Goal: Task Accomplishment & Management: Use online tool/utility

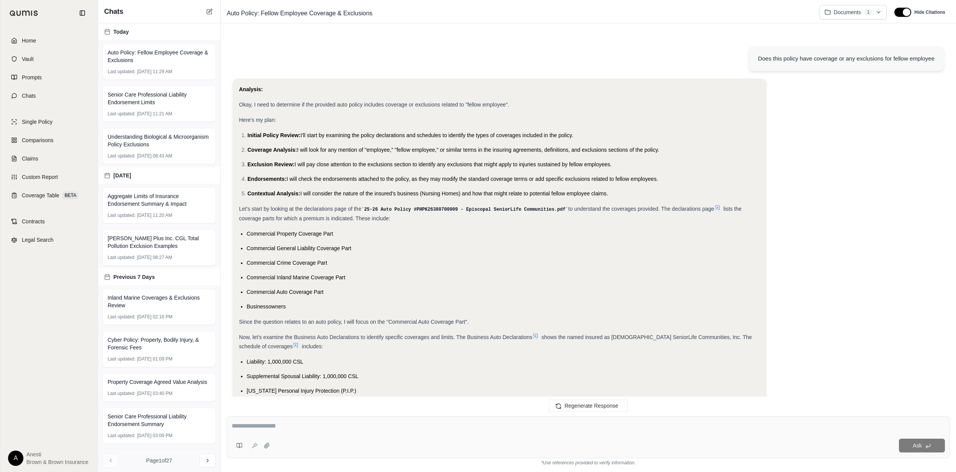
scroll to position [334, 0]
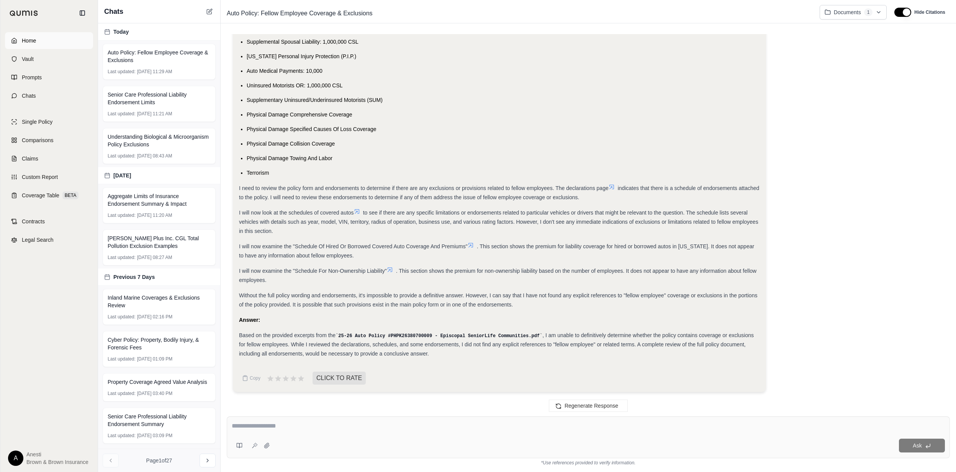
click at [72, 40] on link "Home" at bounding box center [49, 40] width 88 height 17
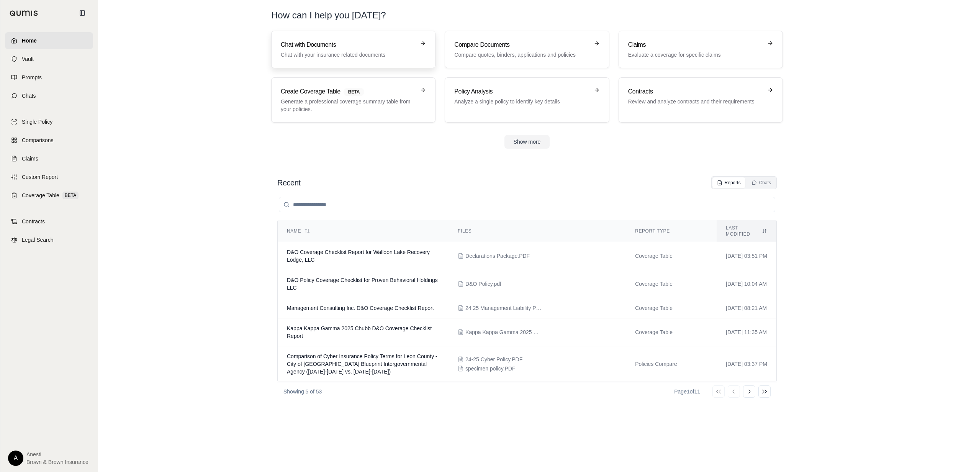
click at [319, 54] on p "Chat with your insurance related documents" at bounding box center [348, 55] width 134 height 8
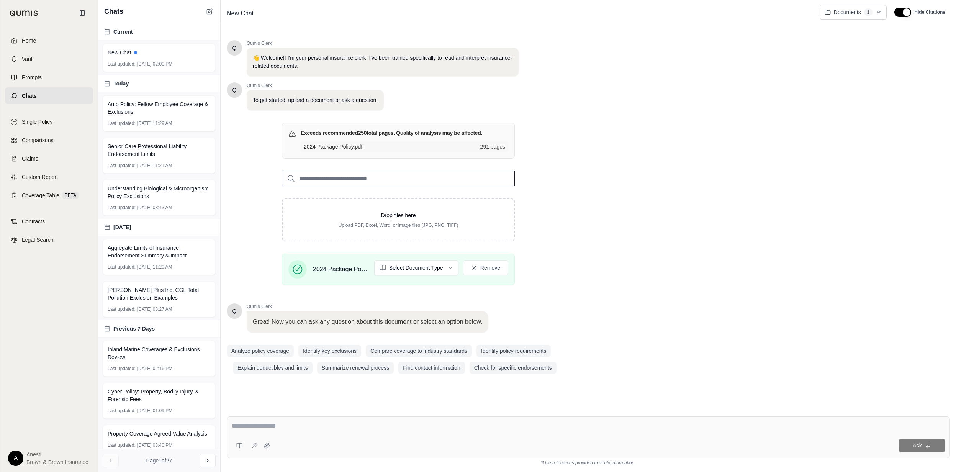
click at [316, 423] on textarea at bounding box center [588, 425] width 713 height 9
type textarea "**********"
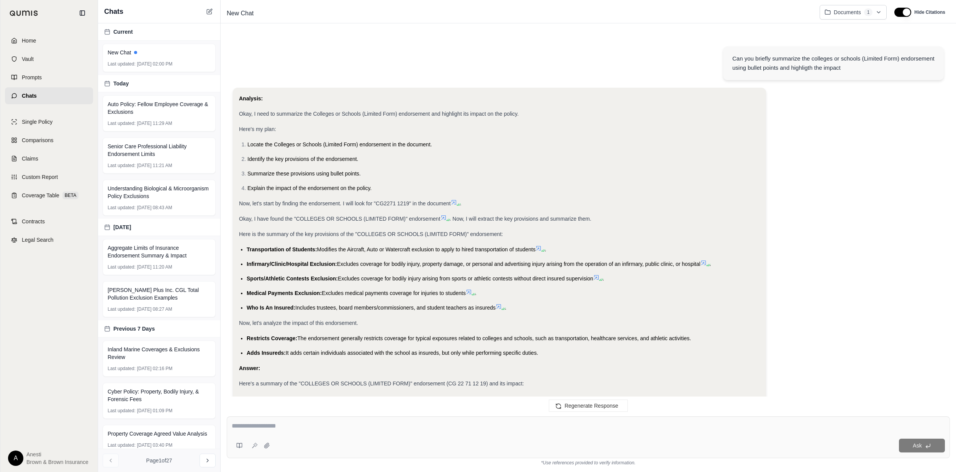
scroll to position [168, 0]
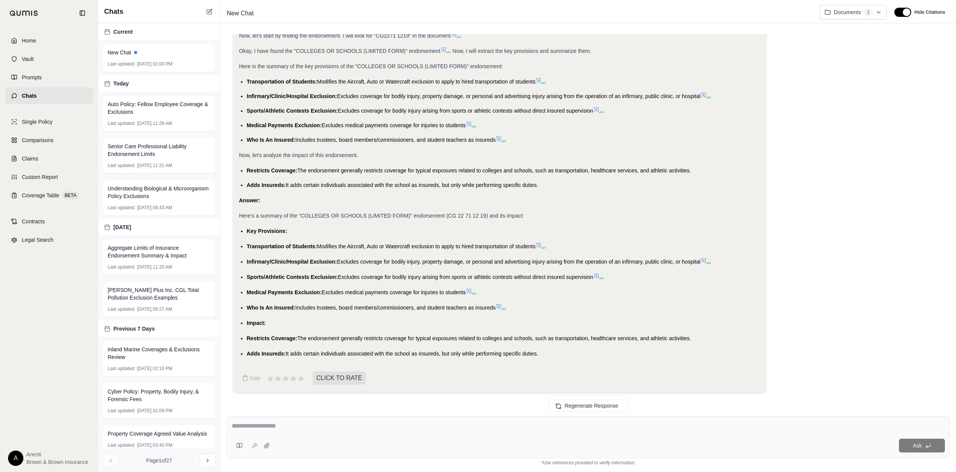
drag, startPoint x: 247, startPoint y: 231, endPoint x: 547, endPoint y: 353, distance: 324.3
click at [547, 353] on ul "Key Provisions: Transportation of Students: Modifies the Aircraft, Auto or Wate…" at bounding box center [499, 292] width 521 height 132
copy ul "Key Provisions: Transportation of Students: Modifies the Aircraft, Auto or Wate…"
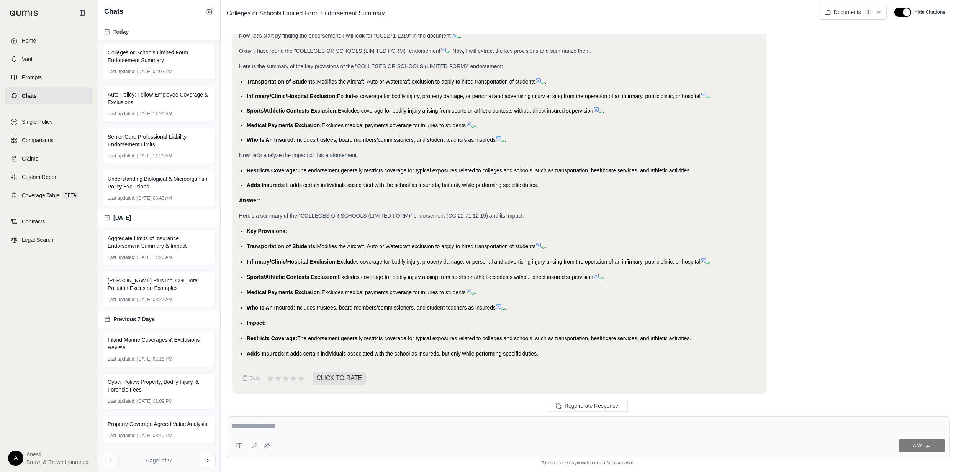
click at [303, 430] on textarea at bounding box center [588, 425] width 713 height 9
type textarea "*"
type textarea "**********"
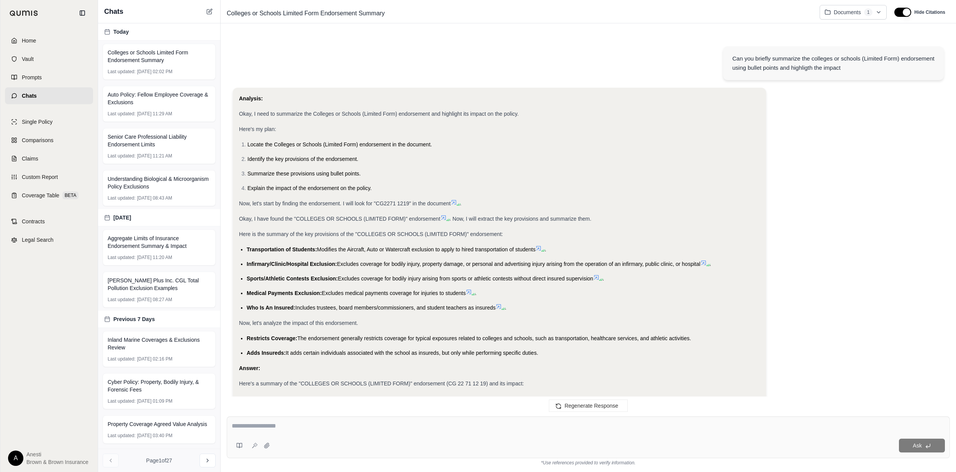
scroll to position [679, 0]
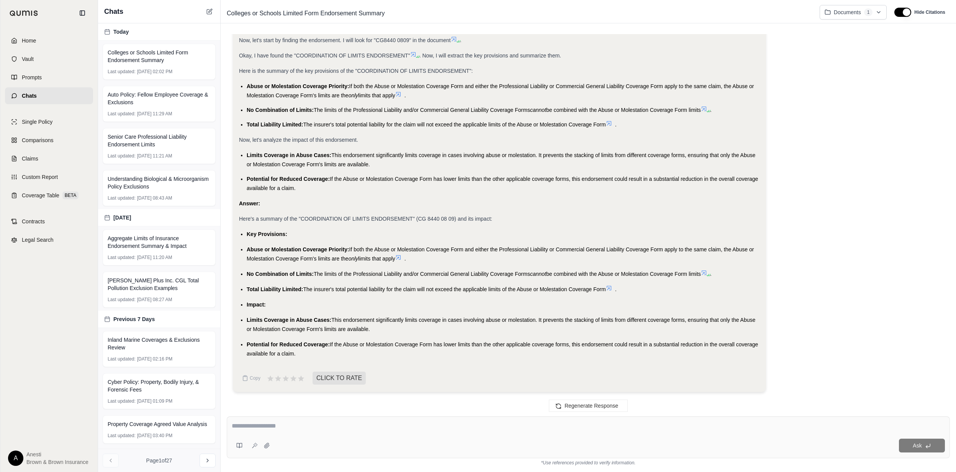
click at [247, 253] on div "Abuse or Molestation Coverage Priority: If both the Abuse or Molestation Covera…" at bounding box center [503, 254] width 513 height 18
drag, startPoint x: 249, startPoint y: 232, endPoint x: 317, endPoint y: 352, distance: 138.4
click at [317, 352] on div "Analysis: Okay, I need to summarize the Coordination of Limits endorsement and …" at bounding box center [499, 144] width 521 height 427
copy ul "Key Provisions: Abuse or Molestation Coverage Priority: If both the Abuse or Mo…"
click at [362, 431] on div at bounding box center [588, 427] width 713 height 12
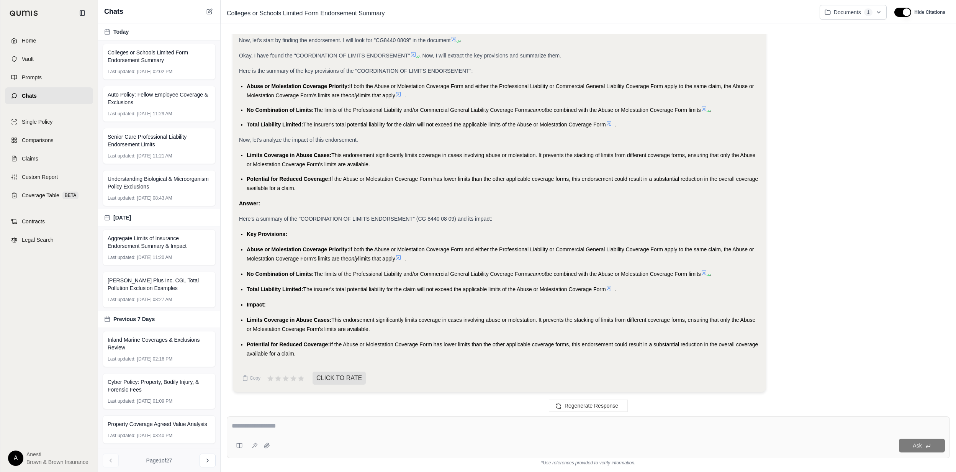
click at [293, 430] on textarea at bounding box center [588, 425] width 713 height 9
type textarea "**********"
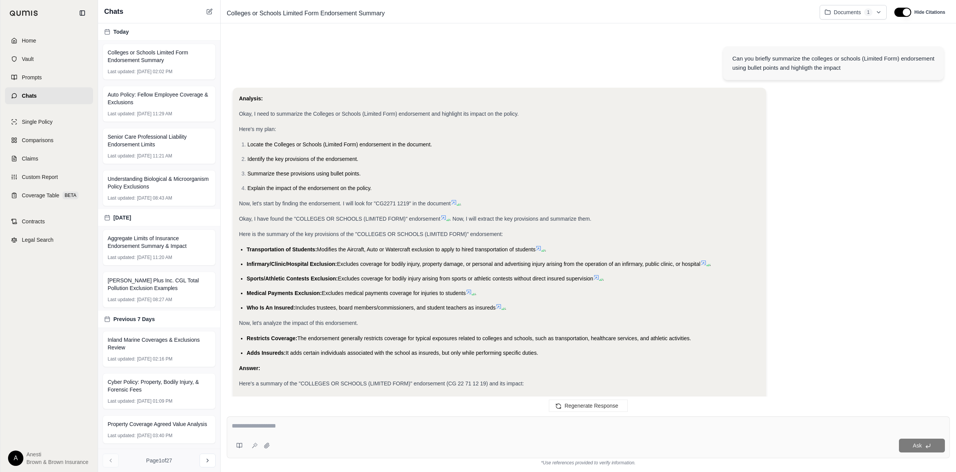
scroll to position [1185, 0]
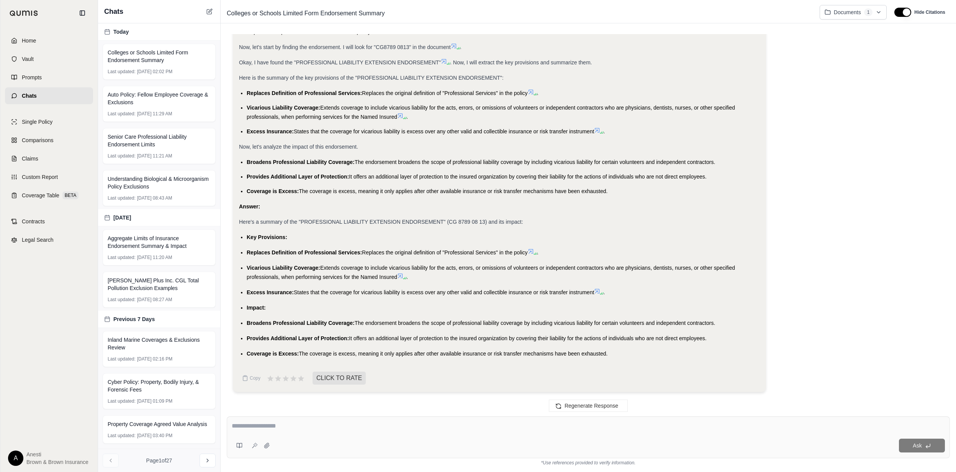
drag, startPoint x: 245, startPoint y: 236, endPoint x: 627, endPoint y: 353, distance: 399.4
click at [627, 353] on ul "Key Provisions: Replaces Definition of Professional Services: Replaces the orig…" at bounding box center [499, 295] width 521 height 126
copy ul "Key Provisions: Replaces Definition of Professional Services: Replaces the orig…"
click at [307, 421] on div "Ask" at bounding box center [588, 437] width 723 height 42
type textarea "**********"
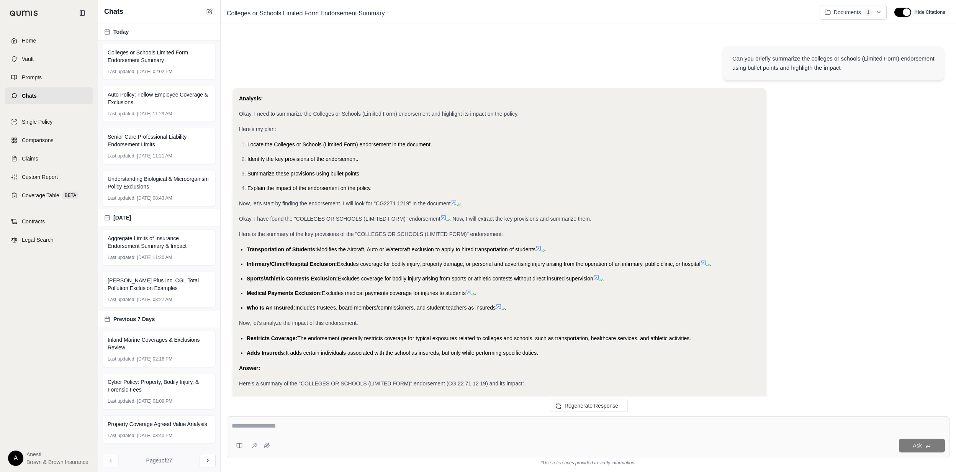
scroll to position [1648, 0]
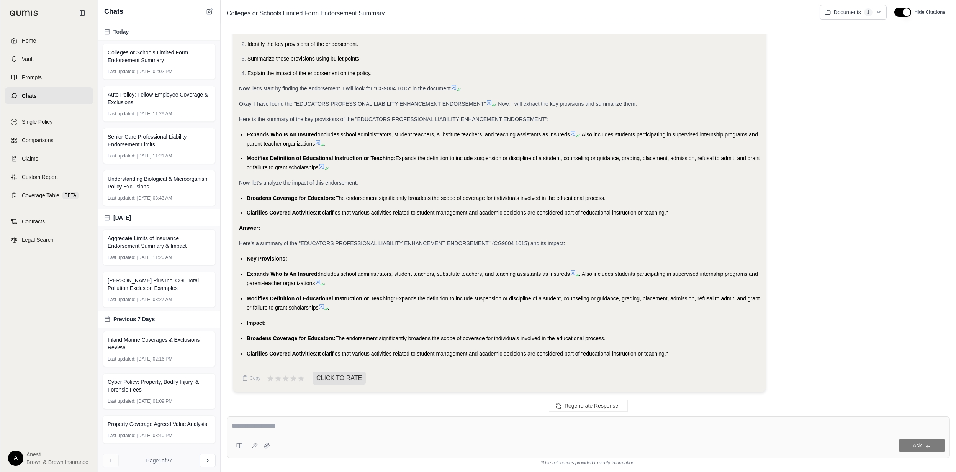
drag, startPoint x: 248, startPoint y: 280, endPoint x: 495, endPoint y: 327, distance: 251.6
drag, startPoint x: 246, startPoint y: 257, endPoint x: 673, endPoint y: 355, distance: 438.3
click at [673, 355] on ul "Key Provisions: Expands Who Is An Insured: Includes school administrators, stud…" at bounding box center [499, 306] width 521 height 104
copy ul "Key Provisions: Expands Who Is An Insured: Includes school administrators, stud…"
click at [286, 422] on textarea at bounding box center [588, 425] width 713 height 9
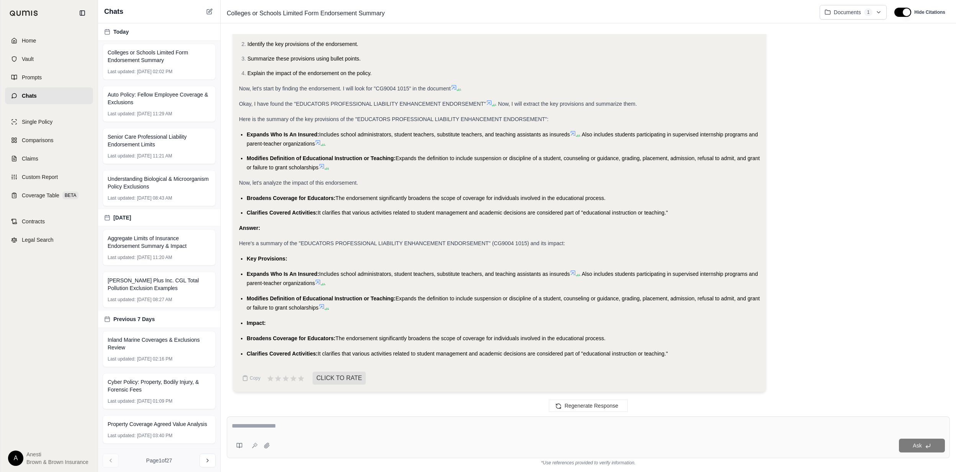
type textarea "*"
type textarea "**********"
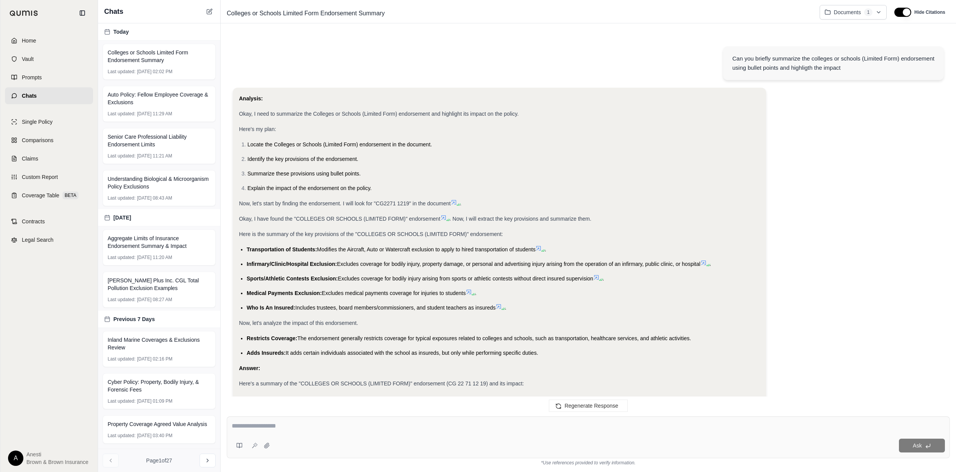
scroll to position [2090, 0]
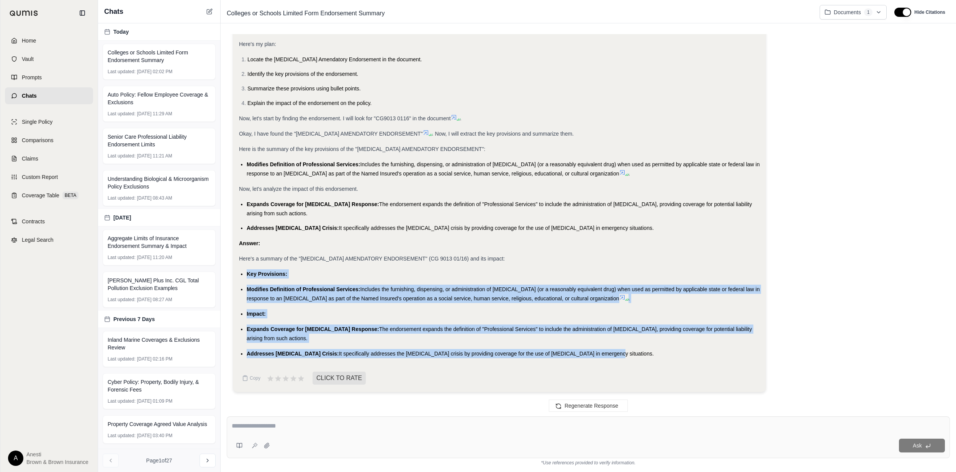
drag, startPoint x: 245, startPoint y: 273, endPoint x: 585, endPoint y: 351, distance: 348.9
click at [585, 351] on ul "Key Provisions: Modifies Definition of Professional Services: Includes the furn…" at bounding box center [499, 313] width 521 height 89
copy ul "Key Provisions: Modifies Definition of Professional Services: Includes the furn…"
click at [434, 427] on textarea at bounding box center [588, 425] width 713 height 9
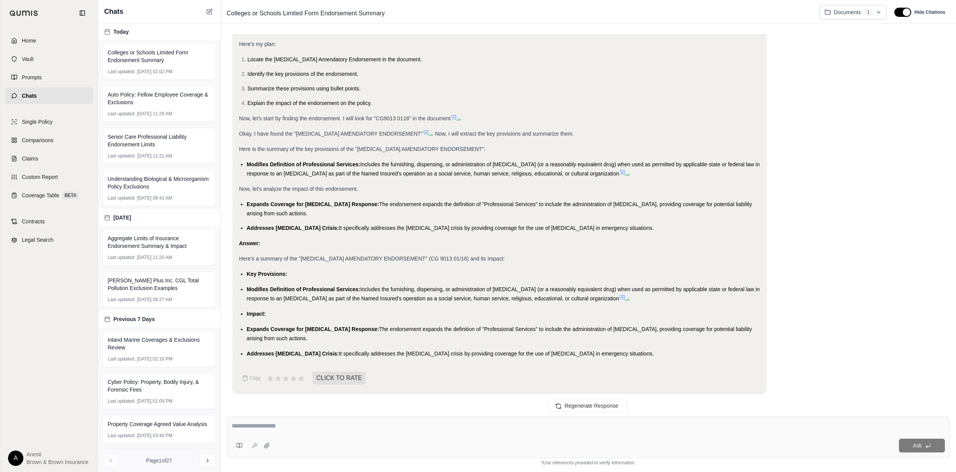
type textarea "*"
type textarea "**********"
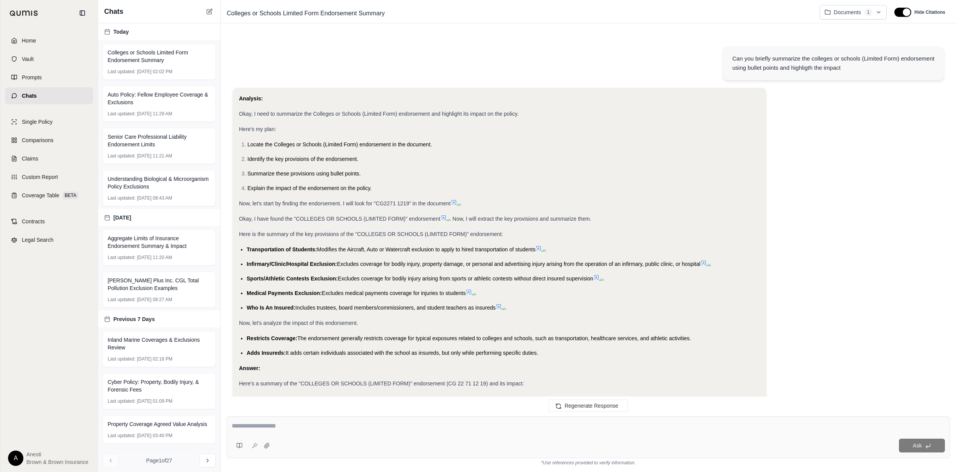
scroll to position [2335, 0]
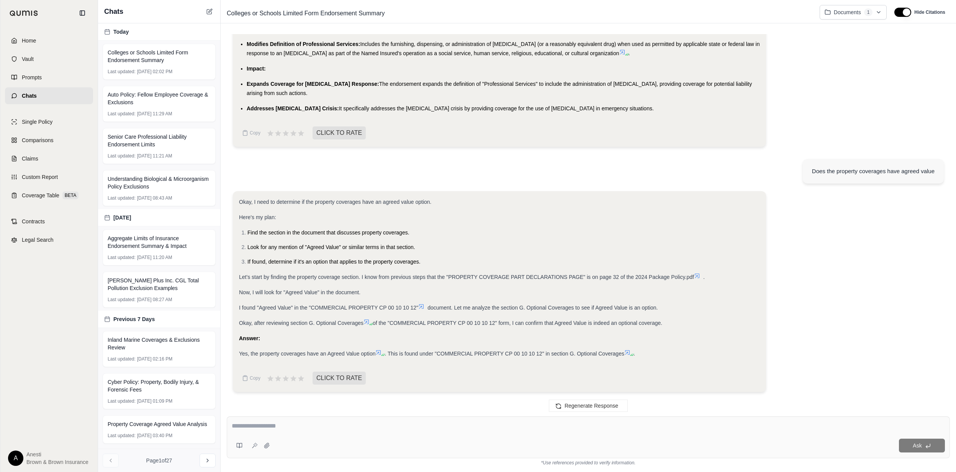
click at [380, 351] on icon at bounding box center [378, 352] width 6 height 6
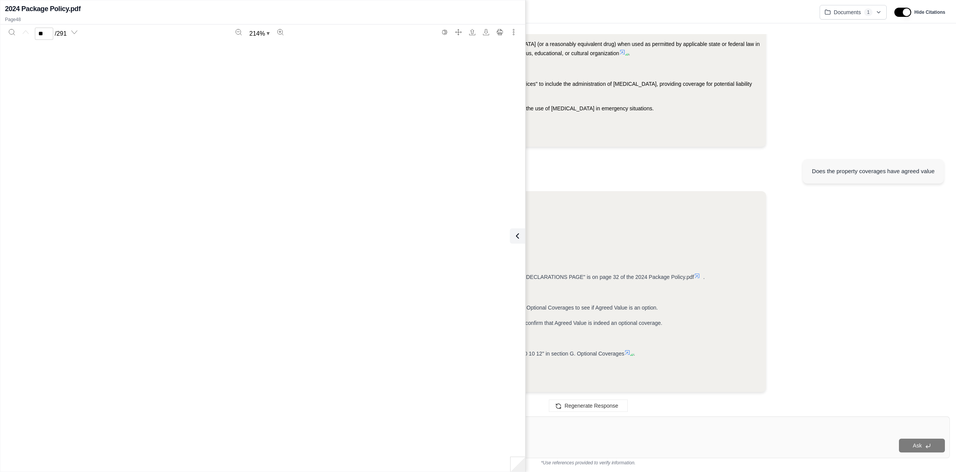
type input "**"
click at [514, 238] on icon at bounding box center [515, 235] width 9 height 9
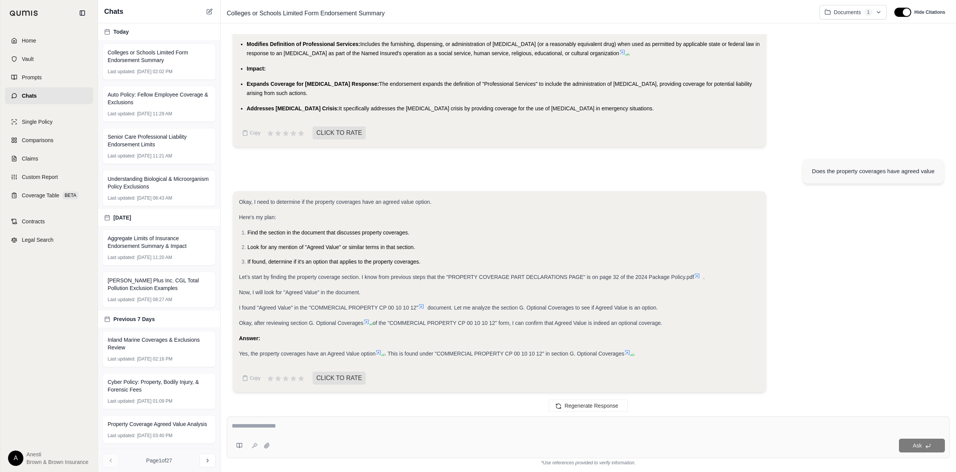
click at [466, 425] on textarea at bounding box center [588, 425] width 713 height 9
type textarea "**********"
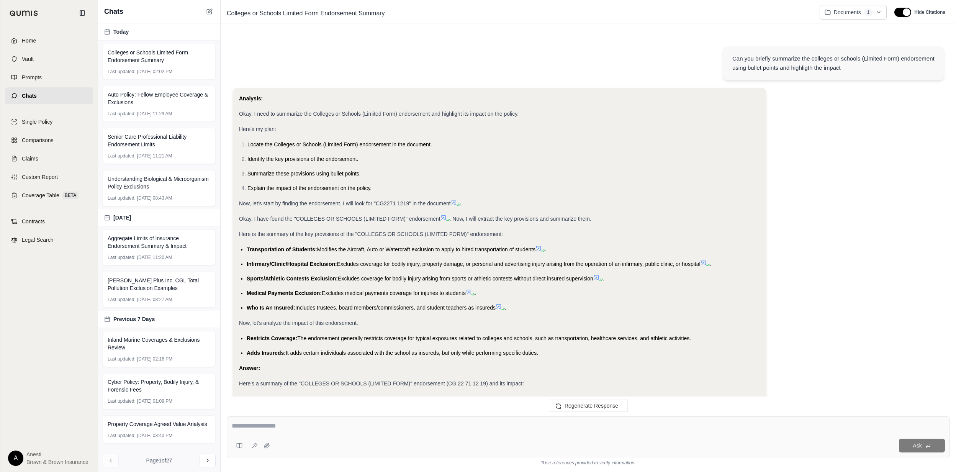
scroll to position [2560, 0]
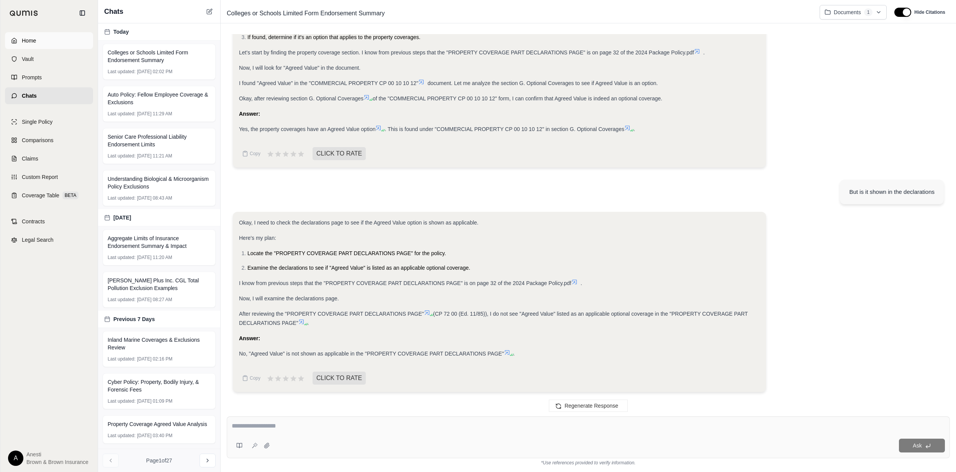
click at [58, 32] on link "Home" at bounding box center [49, 40] width 88 height 17
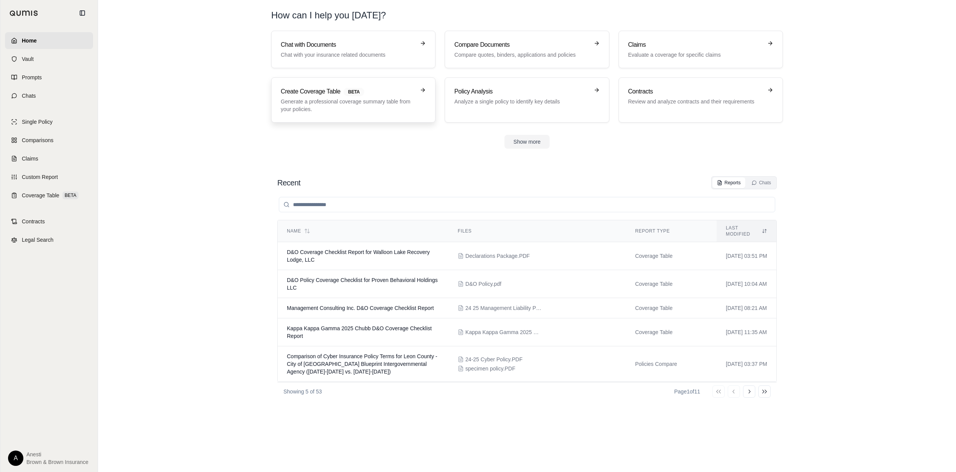
click at [394, 80] on link "Create Coverage Table BETA Generate a professional coverage summary table from …" at bounding box center [353, 99] width 164 height 45
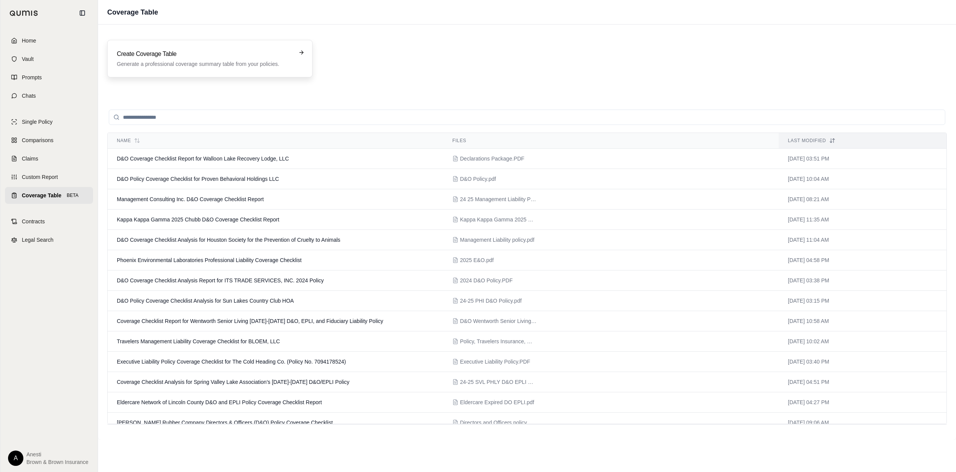
click at [198, 53] on h3 "Create Coverage Table" at bounding box center [204, 53] width 175 height 9
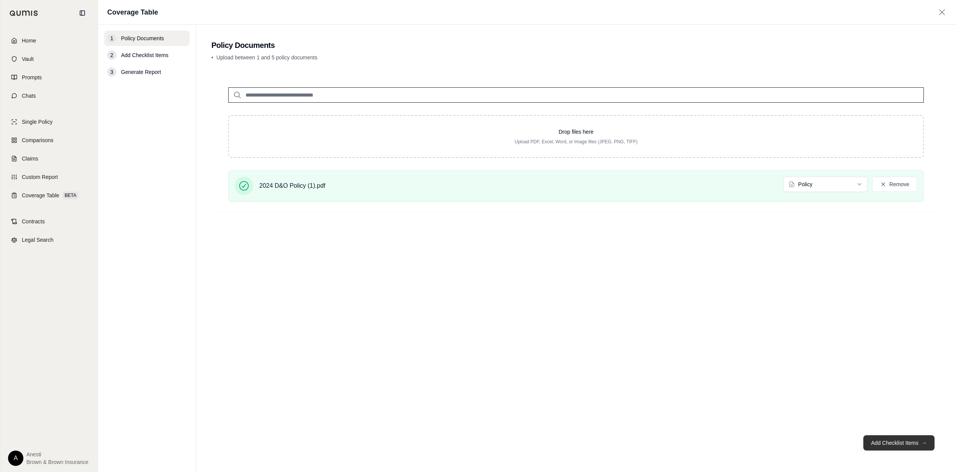
click at [883, 440] on button "Add Checklist Items →" at bounding box center [898, 442] width 71 height 15
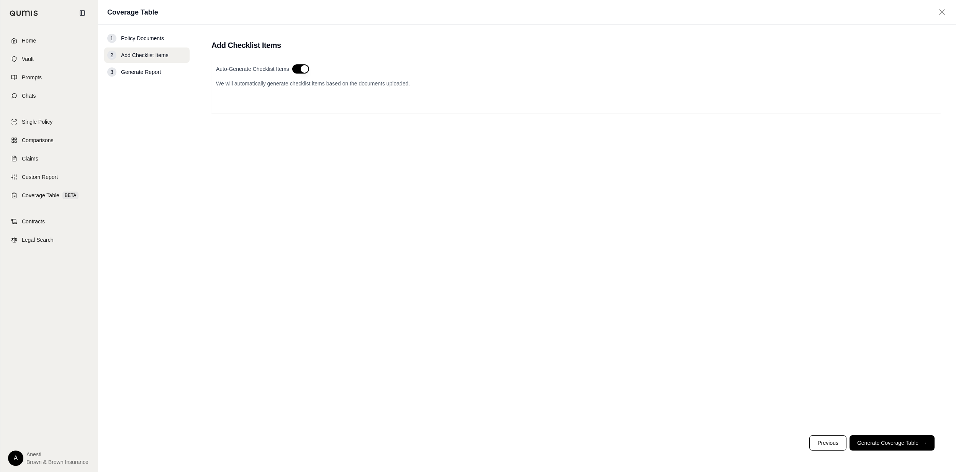
click at [304, 68] on button "button" at bounding box center [300, 68] width 17 height 9
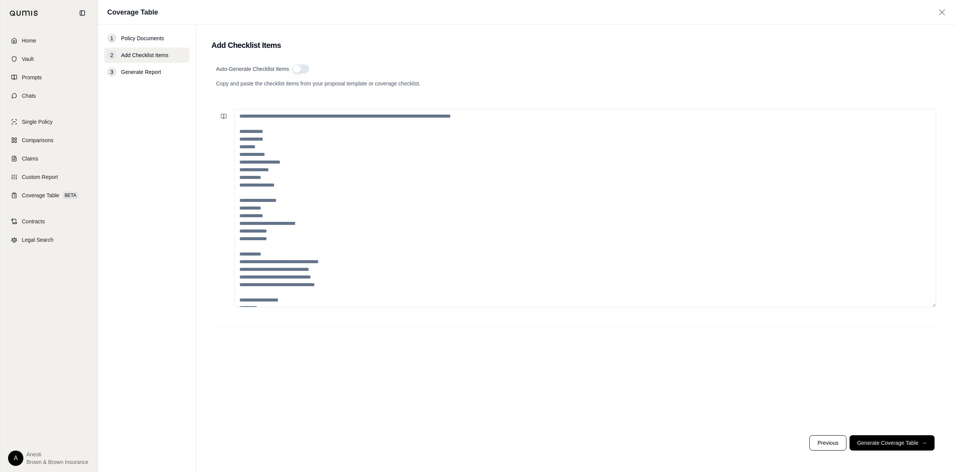
click at [305, 157] on textarea at bounding box center [585, 208] width 702 height 198
paste textarea "**********"
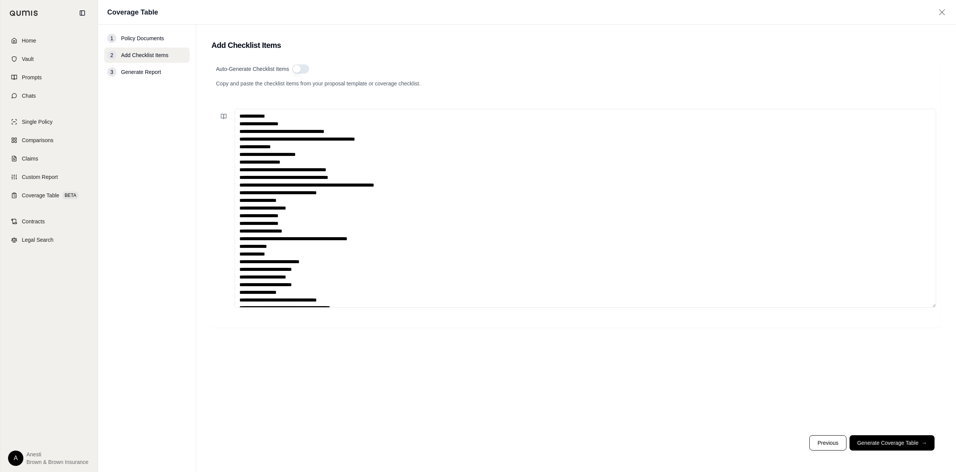
scroll to position [532, 0]
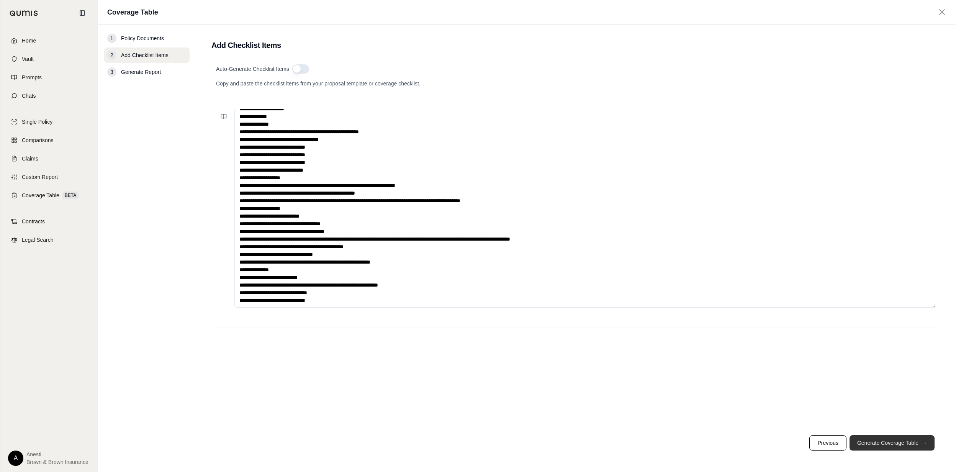
type textarea "**********"
click at [871, 439] on button "Generate Coverage Table →" at bounding box center [891, 442] width 85 height 15
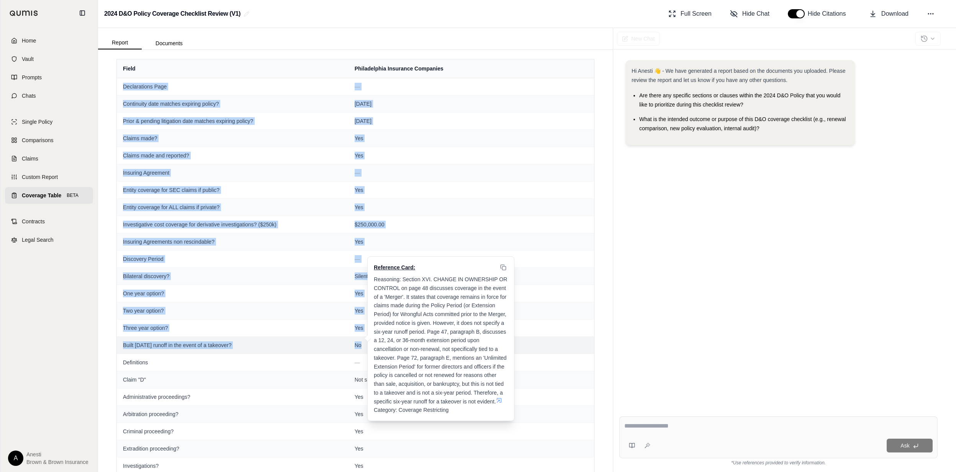
drag, startPoint x: 123, startPoint y: 86, endPoint x: 362, endPoint y: 343, distance: 350.9
copy tbody "Declarations Page — Continuity date matches expiring policy? [DATE] Prior & pen…"
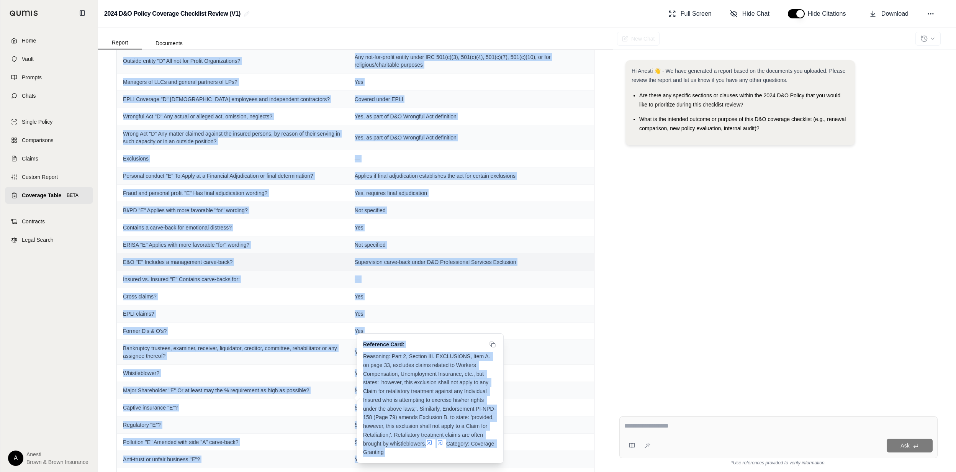
scroll to position [687, 0]
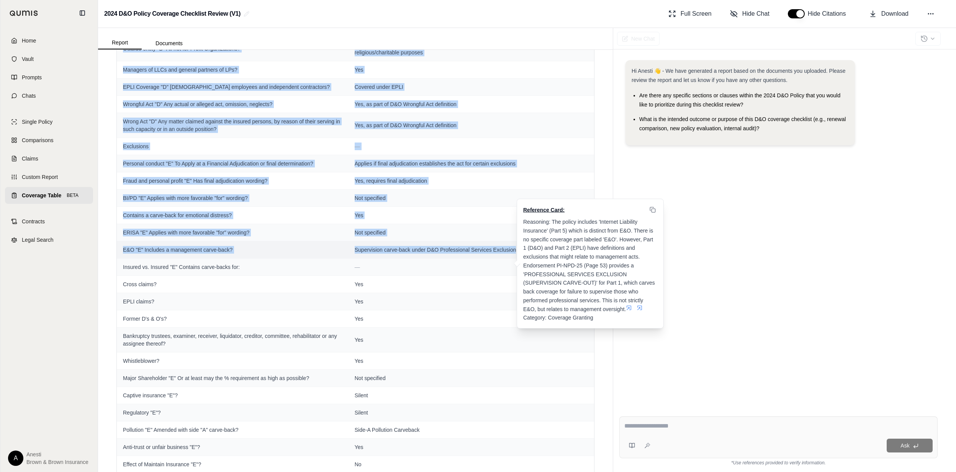
drag, startPoint x: 121, startPoint y: 160, endPoint x: 511, endPoint y: 262, distance: 402.7
click at [511, 262] on tbody "Declarations Page — Continuity date matches expiring policy? [DATE] Prior & pen…" at bounding box center [355, 215] width 477 height 1649
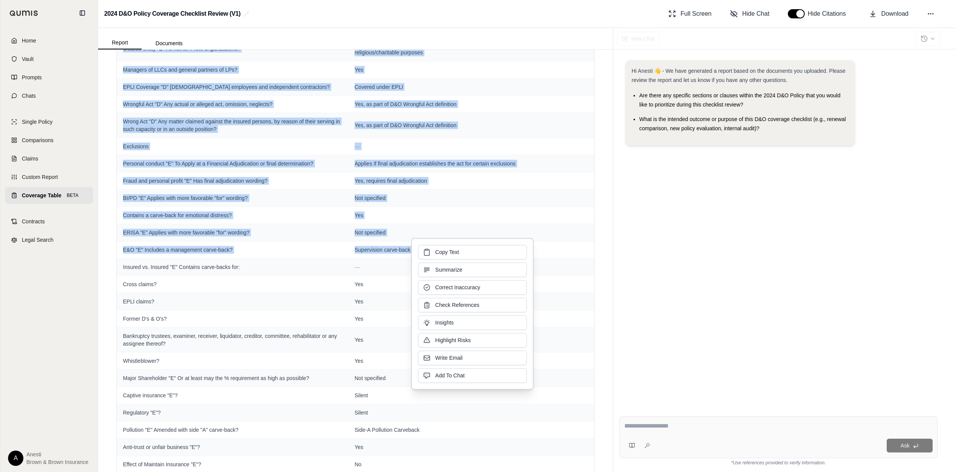
copy tbody "Loremipsumd — Sitam "C" Adi elitseddo Eiusmodtempori utlaboreetd? Mag Aliquaeni…"
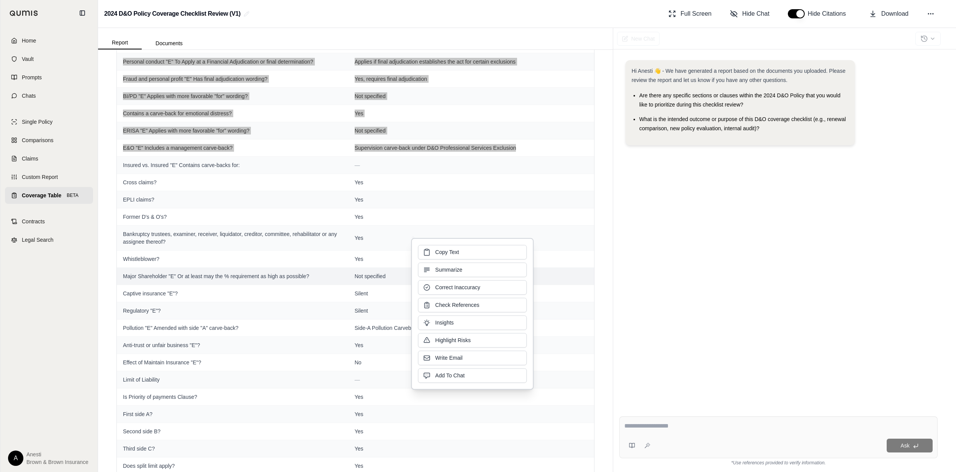
scroll to position [789, 0]
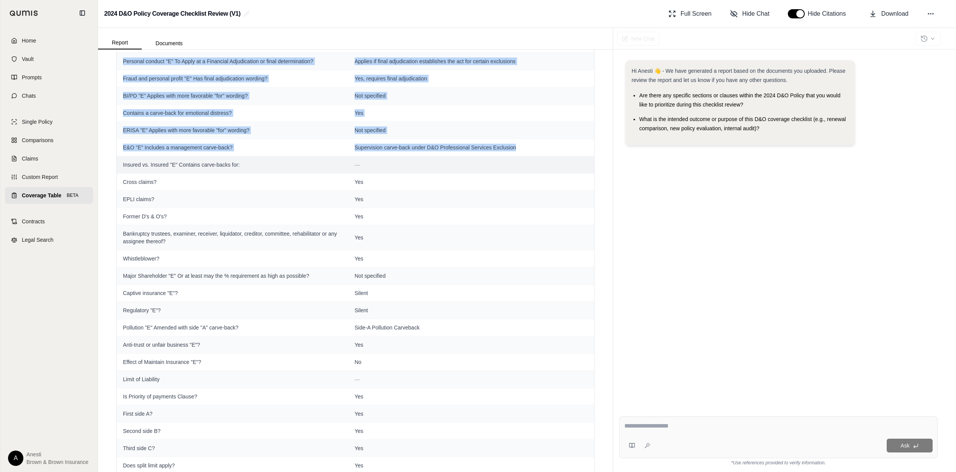
click at [116, 173] on div "Field Philadelphia Insurance Companies Declarations Page — Continuity date matc…" at bounding box center [355, 261] width 515 height 422
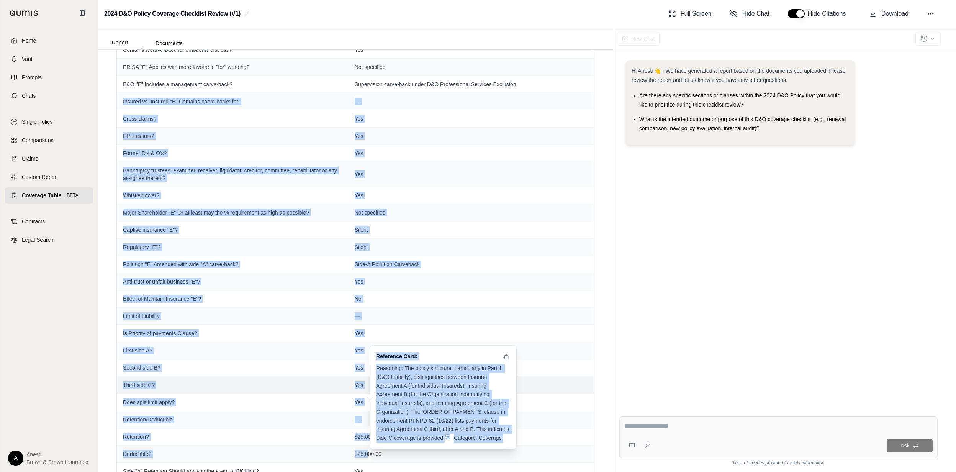
scroll to position [861, 0]
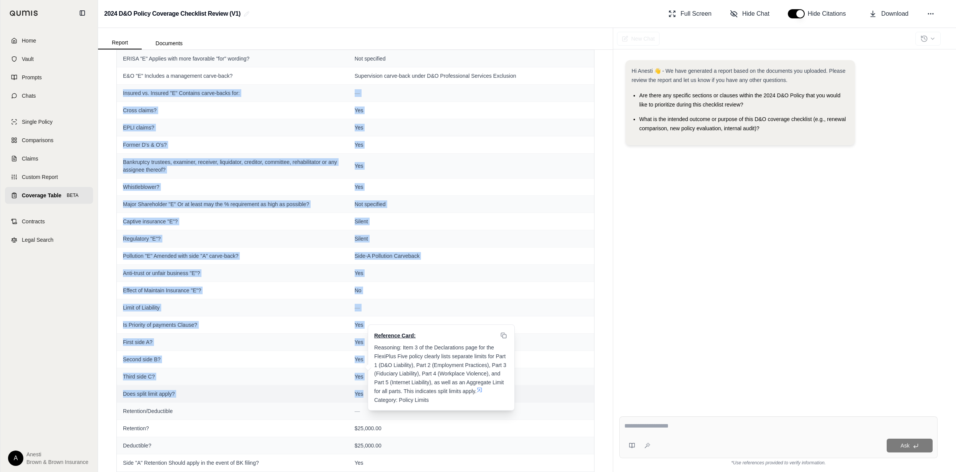
drag, startPoint x: 122, startPoint y: 169, endPoint x: 362, endPoint y: 405, distance: 337.2
click at [362, 405] on tbody "Declarations Page — Continuity date matches expiring policy? [DATE] Prior & pen…" at bounding box center [355, 41] width 477 height 1649
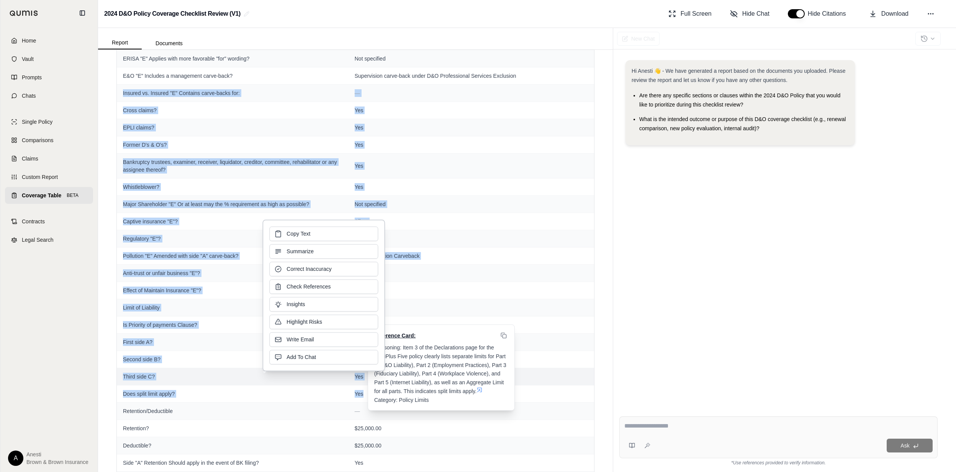
copy tbody "Insured vs. Insured "E" Contains carve-backs for: — [PERSON_NAME] claims? Yes E…"
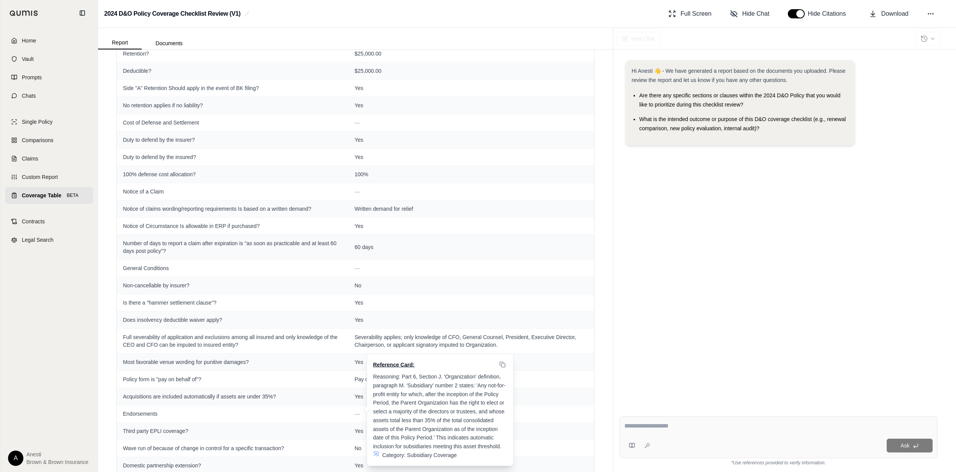
scroll to position [1277, 0]
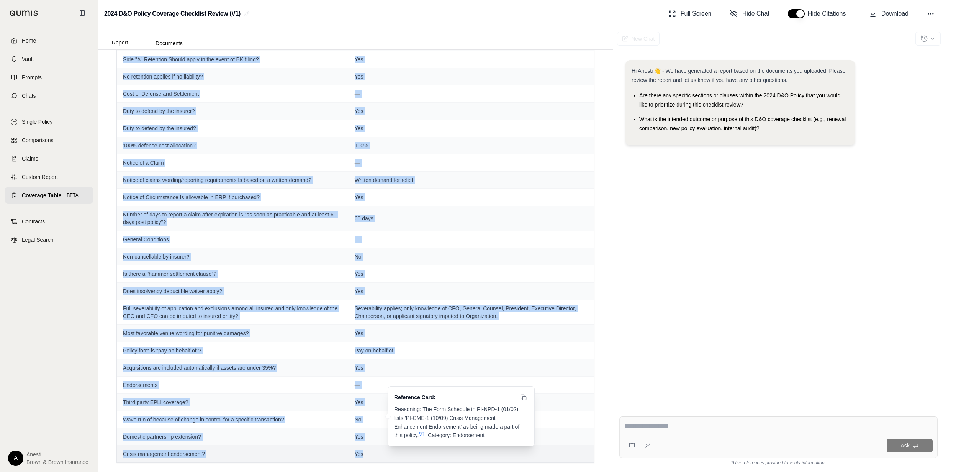
drag, startPoint x: 123, startPoint y: 111, endPoint x: 382, endPoint y: 449, distance: 426.1
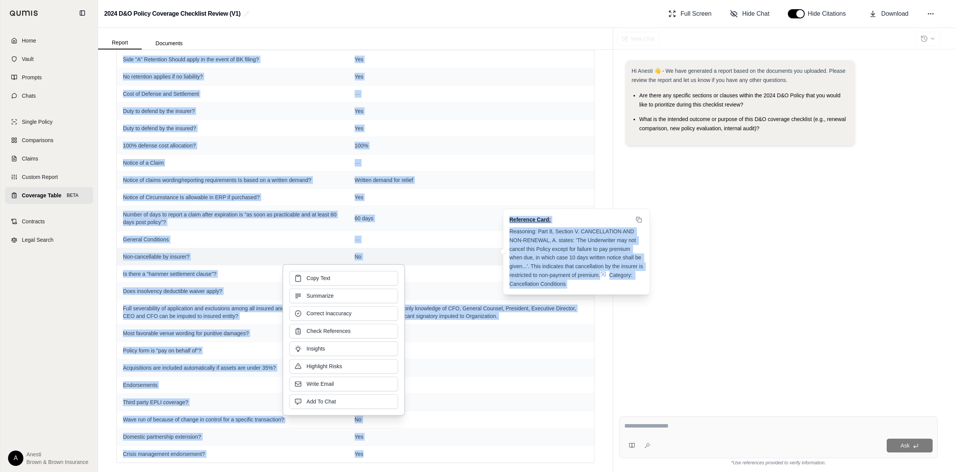
copy tbody "Loremipsu/Dolorsitam — Consectet? $90,767.56 Adipiscing? $18,305.94 Elit "S" Do…"
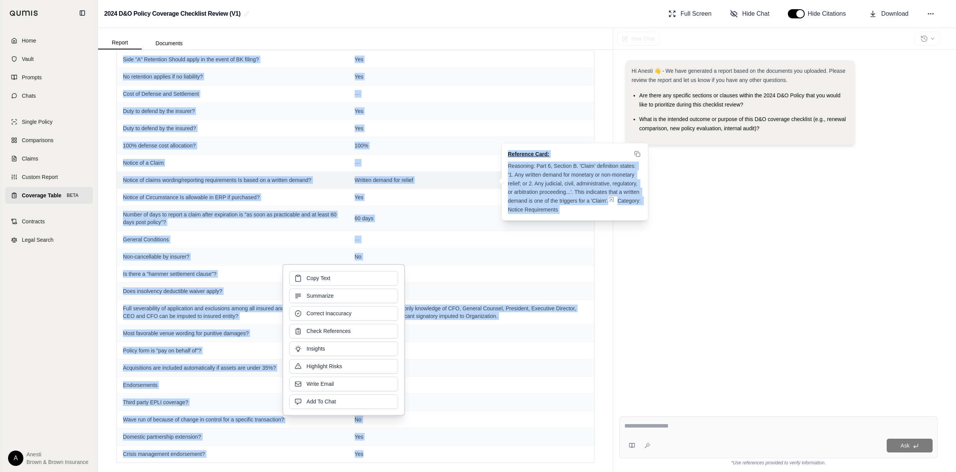
drag, startPoint x: 500, startPoint y: 173, endPoint x: 504, endPoint y: 164, distance: 10.3
click at [504, 164] on div "Reference Card: Reasoning: Part 6, Section B. 'Claim' definition states: '1. An…" at bounding box center [575, 181] width 146 height 77
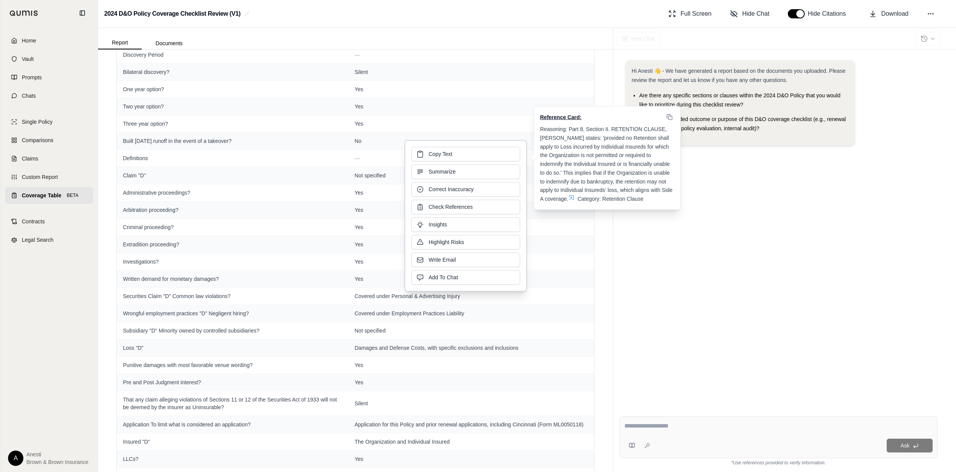
scroll to position [0, 0]
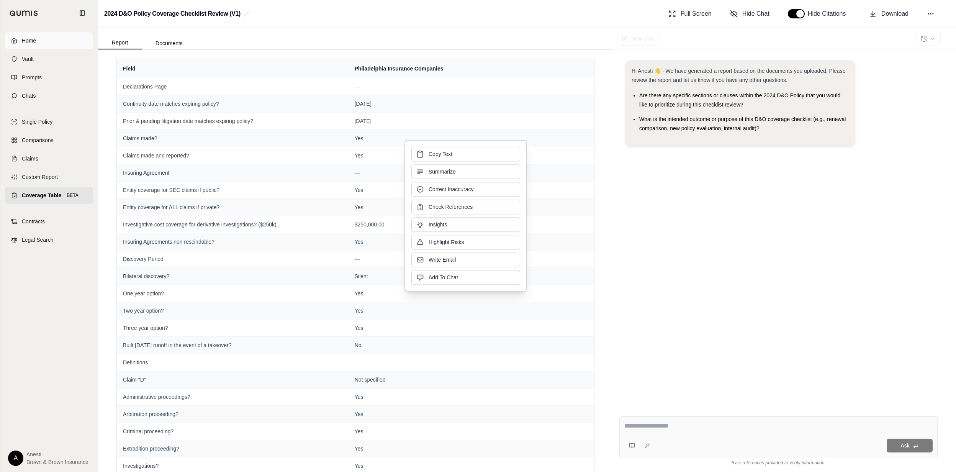
click at [62, 39] on link "Home" at bounding box center [49, 40] width 88 height 17
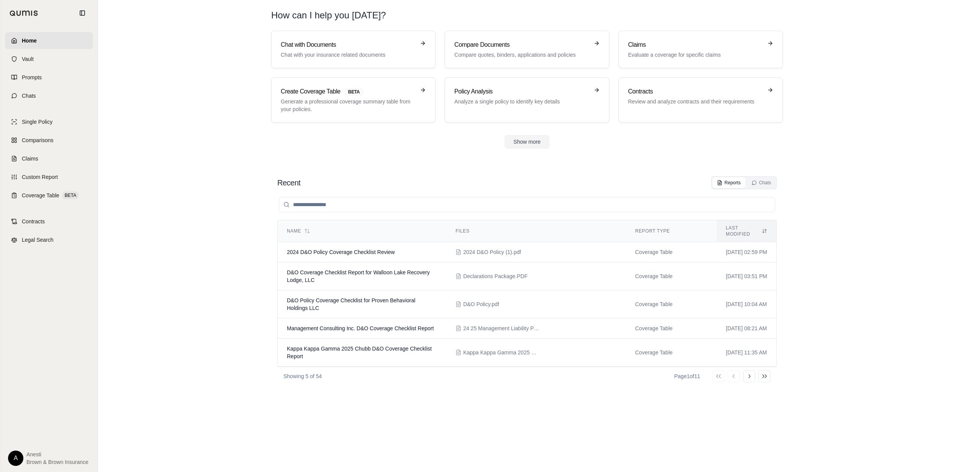
click at [224, 152] on section "Chat with Documents Chat with your insurance related documents Compare Document…" at bounding box center [527, 96] width 852 height 130
